Goal: Information Seeking & Learning: Learn about a topic

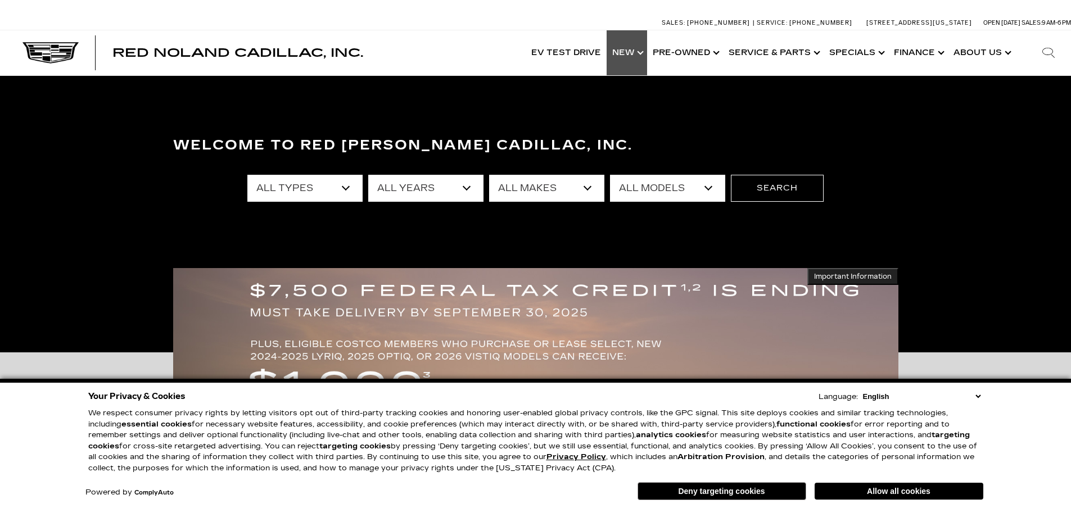
click at [631, 53] on link "Show New" at bounding box center [627, 52] width 40 height 45
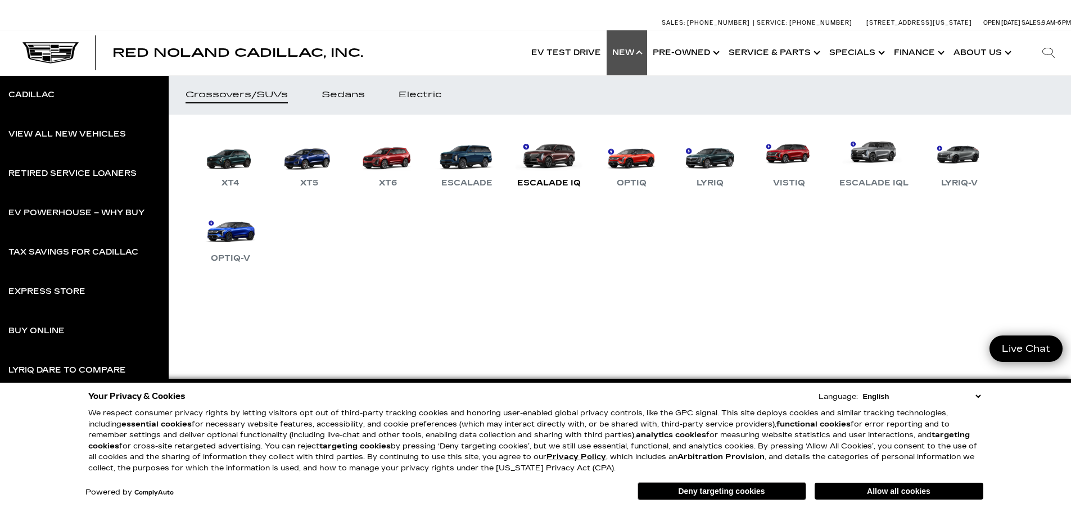
click at [551, 162] on link "Escalade IQ" at bounding box center [549, 161] width 75 height 58
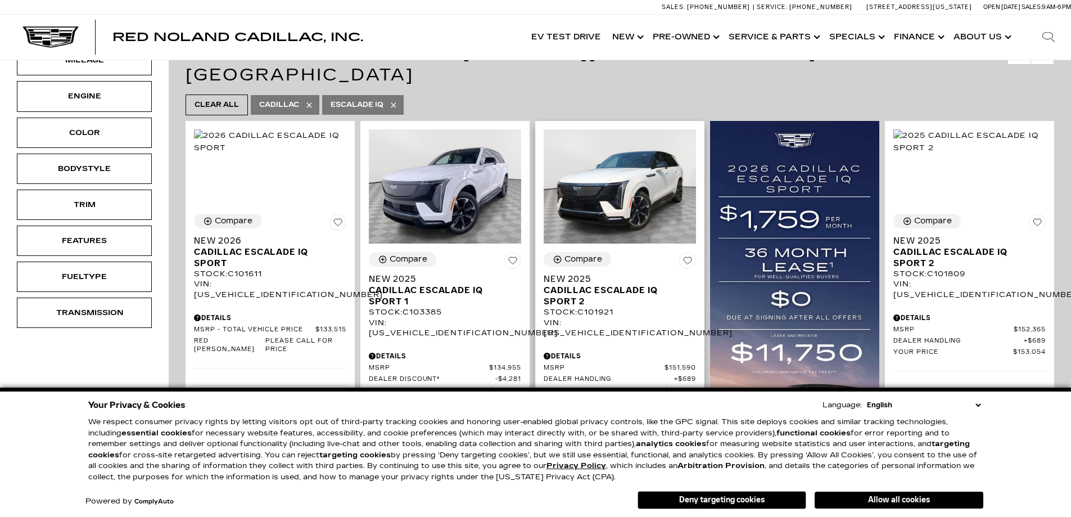
scroll to position [225, 0]
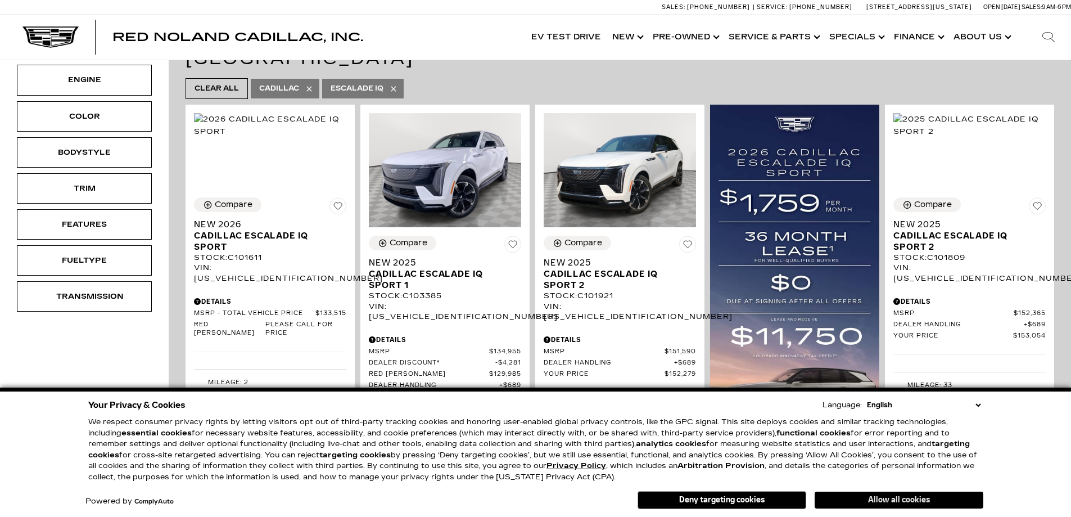
click at [892, 501] on button "Allow all cookies" at bounding box center [899, 499] width 169 height 17
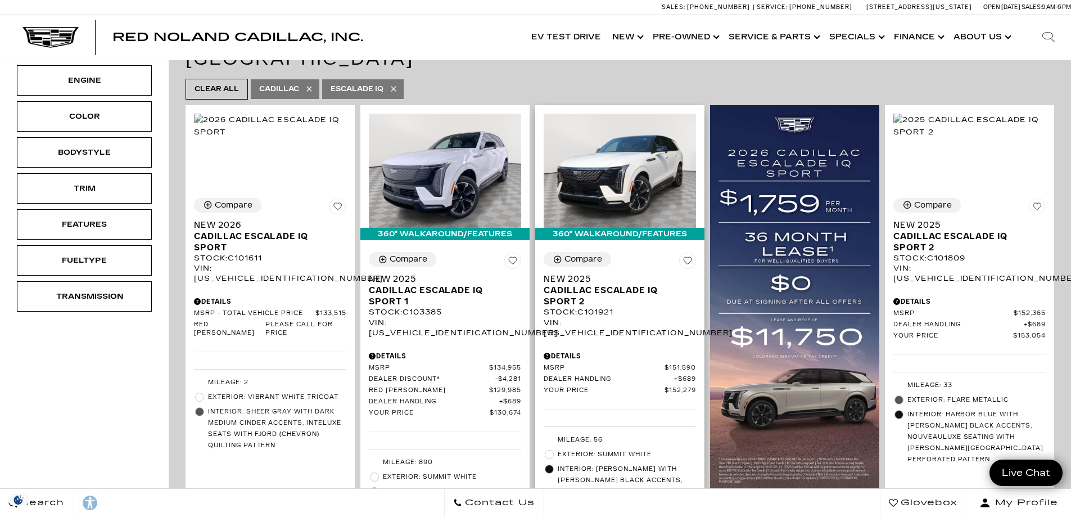
scroll to position [0, 0]
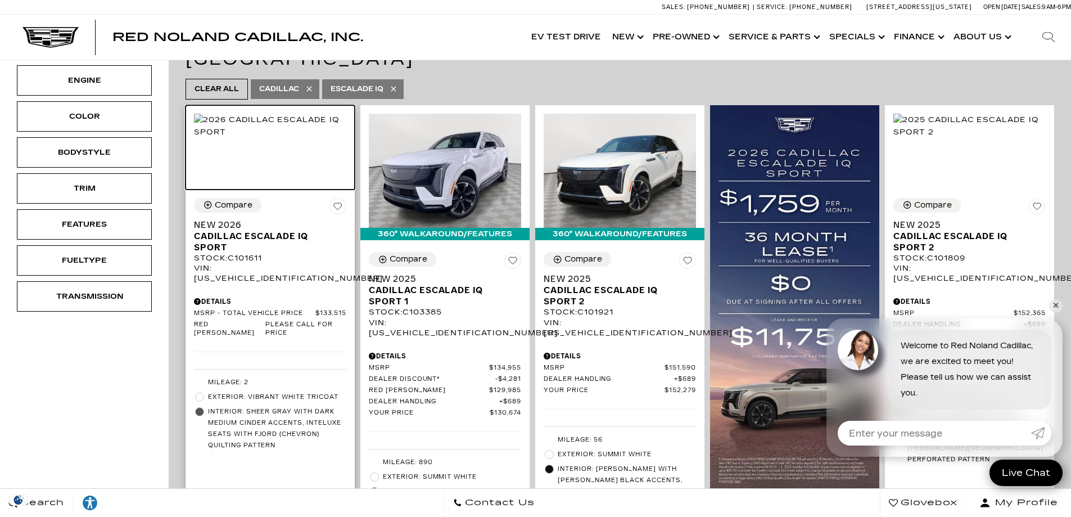
click at [278, 138] on img at bounding box center [270, 126] width 152 height 25
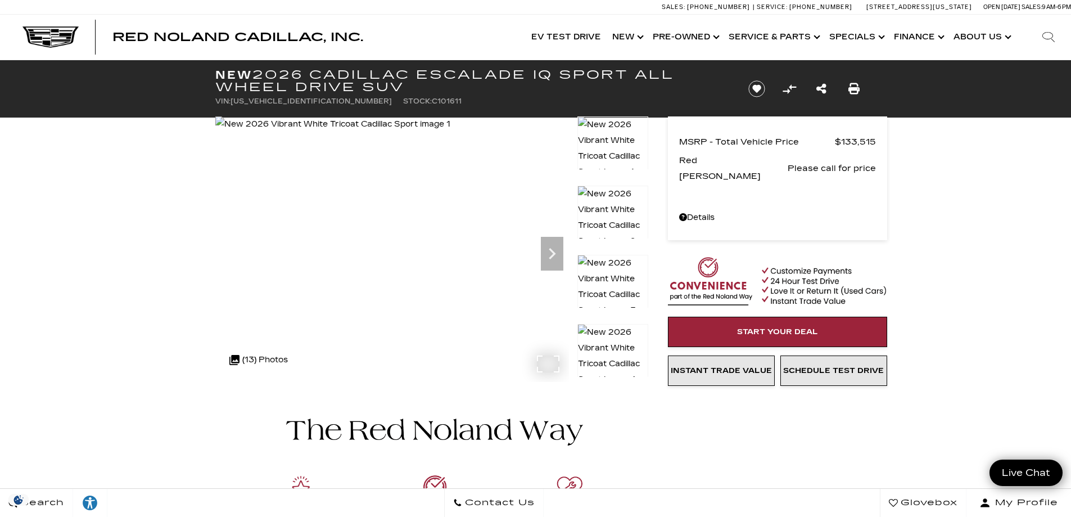
click at [274, 357] on div ".cls-1, .cls-3 { fill: #c50033; } .cls-1 { clip-rule: evenodd; } .cls-2 { clip-…" at bounding box center [259, 359] width 70 height 27
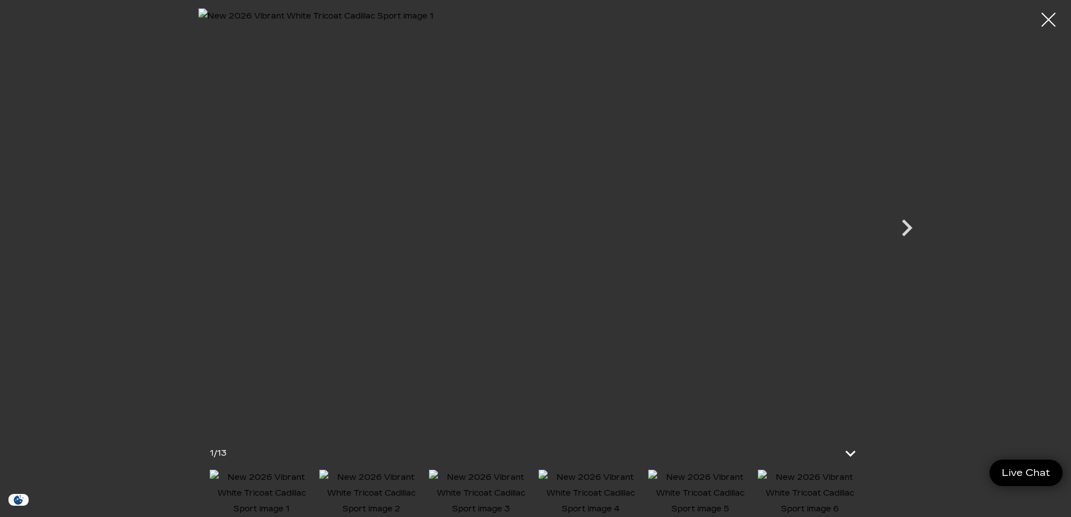
scroll to position [393, 0]
click at [788, 505] on img at bounding box center [810, 492] width 104 height 47
click at [798, 483] on img at bounding box center [810, 492] width 104 height 47
click at [732, 489] on img at bounding box center [700, 492] width 104 height 47
click at [583, 495] on img at bounding box center [591, 492] width 104 height 47
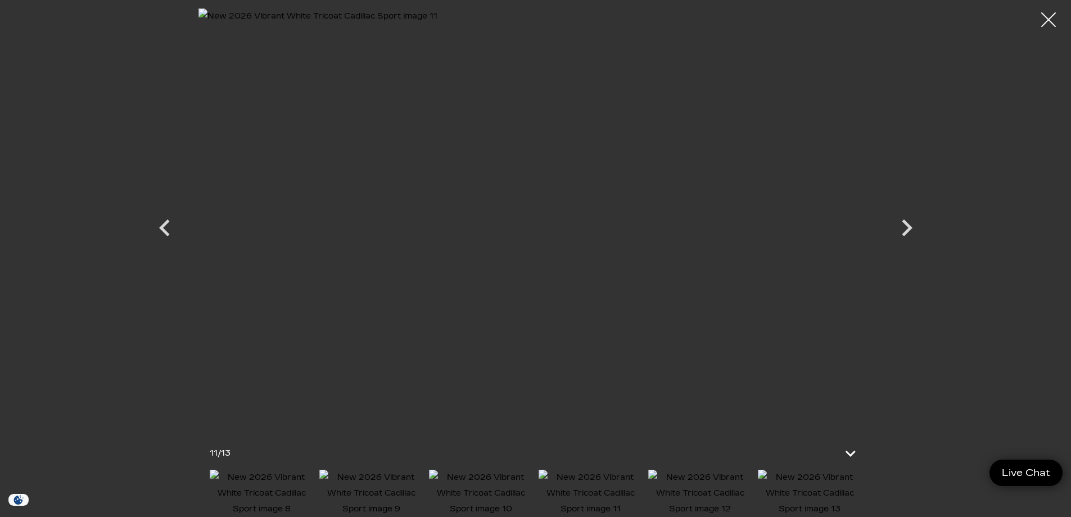
click at [1046, 18] on div at bounding box center [1049, 20] width 30 height 30
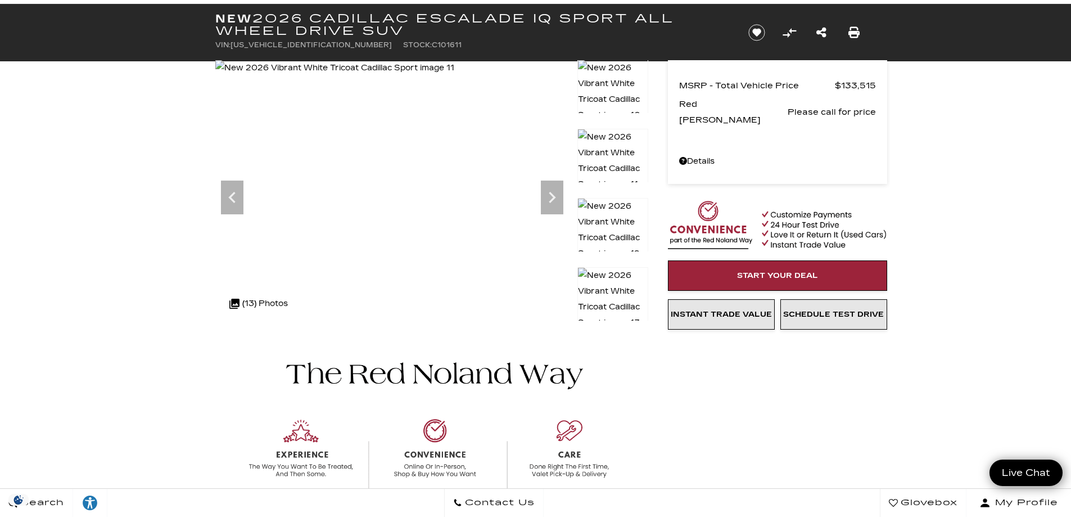
scroll to position [0, 0]
